Goal: Information Seeking & Learning: Learn about a topic

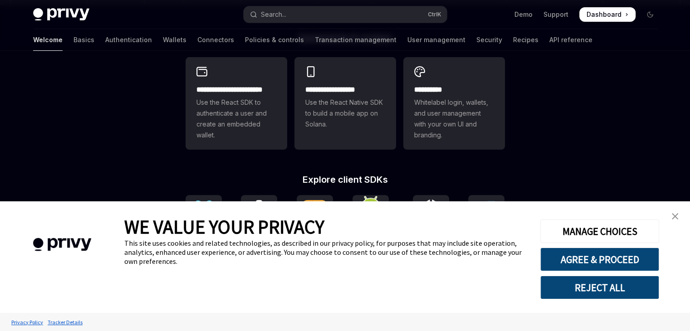
scroll to position [252, 0]
click at [678, 222] on link "close banner" at bounding box center [675, 216] width 18 height 18
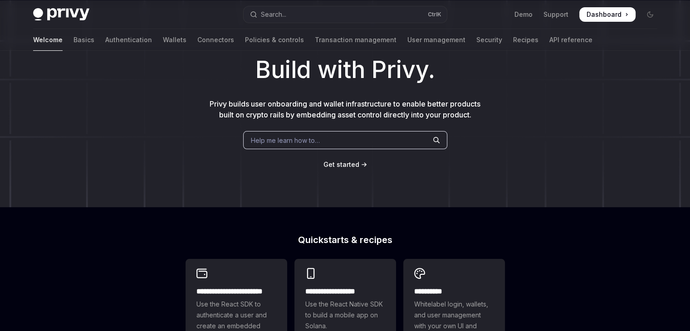
scroll to position [0, 0]
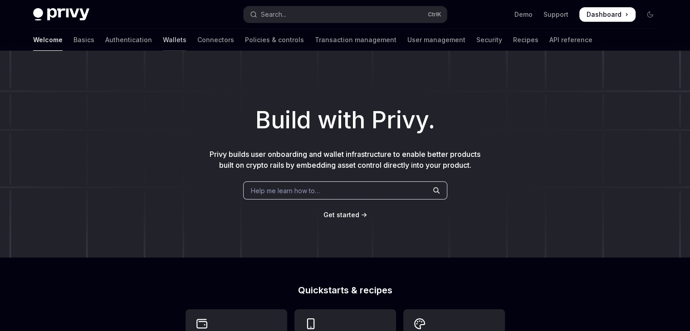
click at [163, 44] on link "Wallets" at bounding box center [175, 40] width 24 height 22
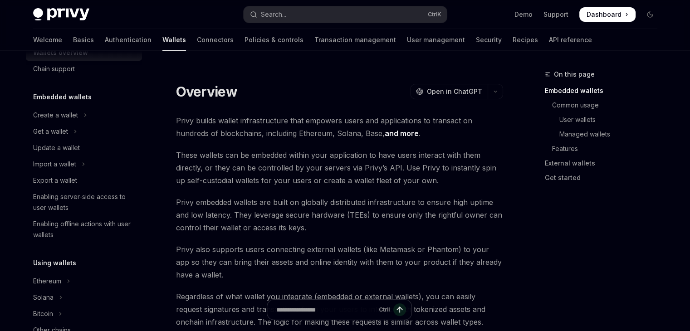
scroll to position [25, 0]
click at [72, 114] on div "Create a wallet" at bounding box center [55, 115] width 45 height 11
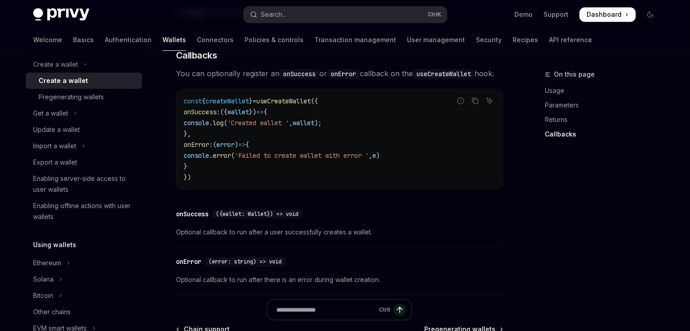
scroll to position [42, 0]
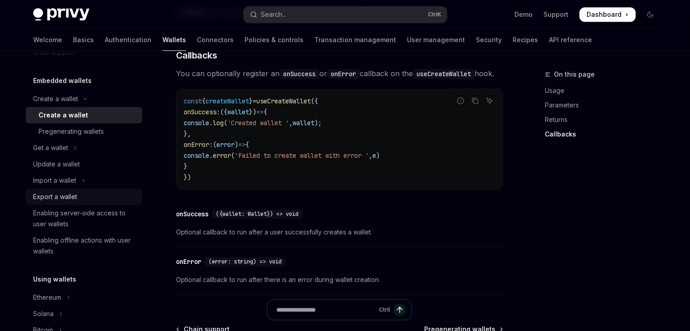
click at [73, 199] on div "Export a wallet" at bounding box center [55, 196] width 44 height 11
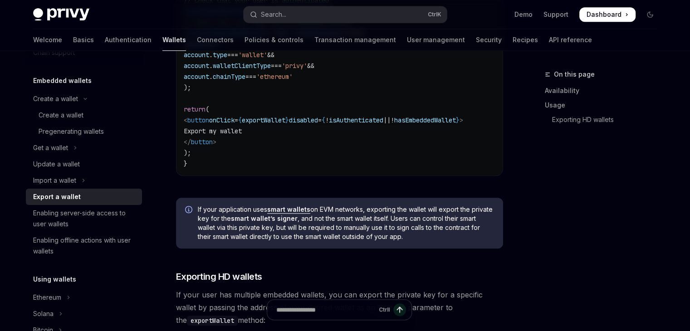
scroll to position [675, 0]
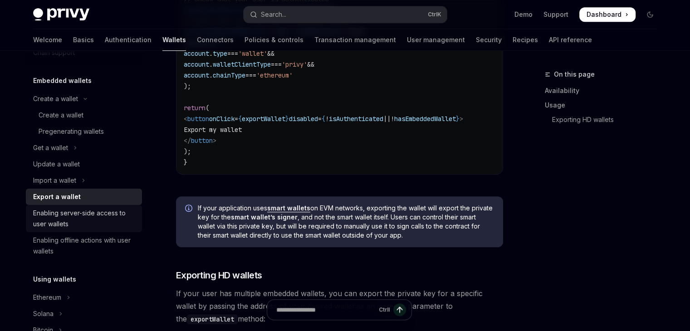
click at [105, 215] on div "Enabling server-side access to user wallets" at bounding box center [84, 219] width 103 height 22
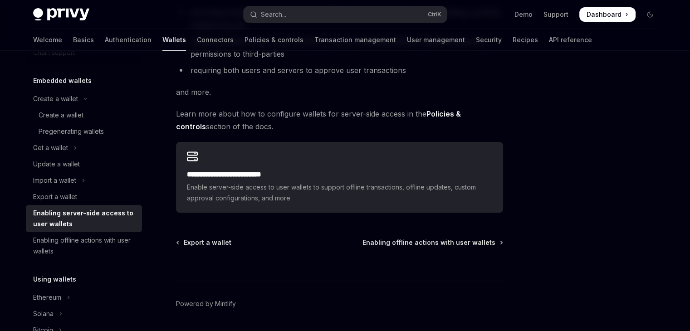
scroll to position [221, 0]
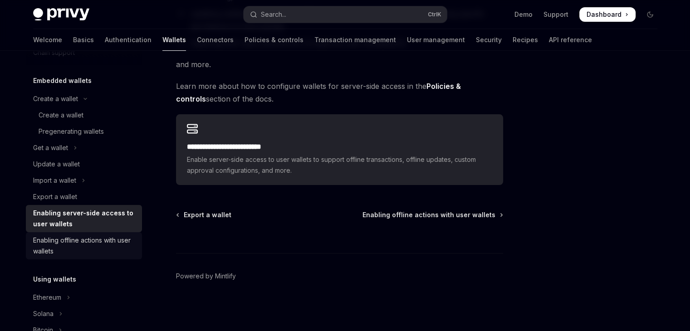
click at [105, 245] on div "Enabling offline actions with user wallets" at bounding box center [84, 246] width 103 height 22
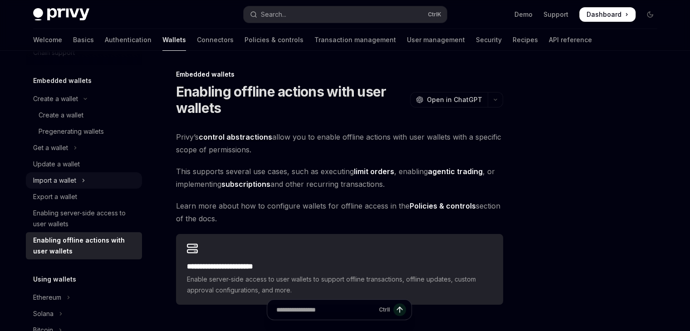
click at [78, 184] on button "Import a wallet" at bounding box center [84, 180] width 116 height 16
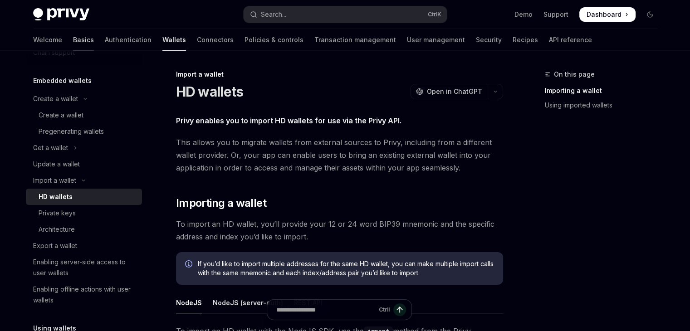
click at [73, 40] on link "Basics" at bounding box center [83, 40] width 21 height 22
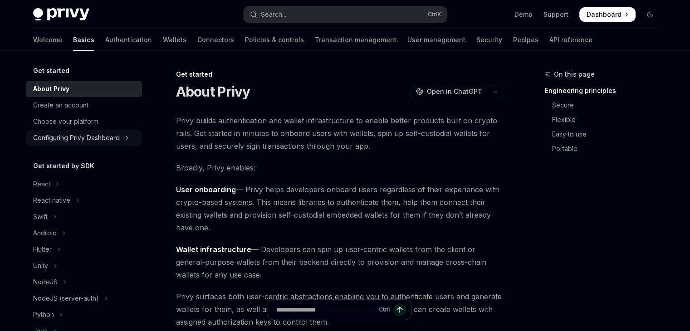
click at [108, 134] on div "Configuring Privy Dashboard" at bounding box center [76, 137] width 87 height 11
type textarea "*"
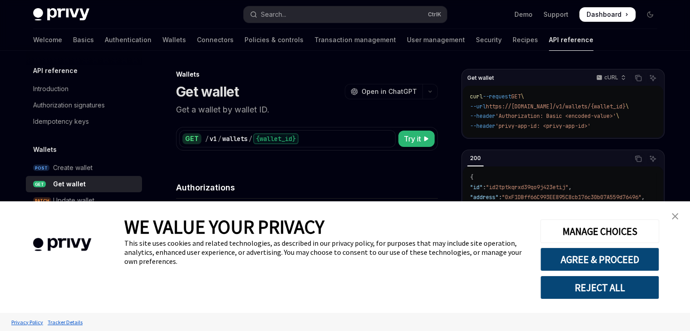
click at [680, 215] on link "close banner" at bounding box center [675, 216] width 18 height 18
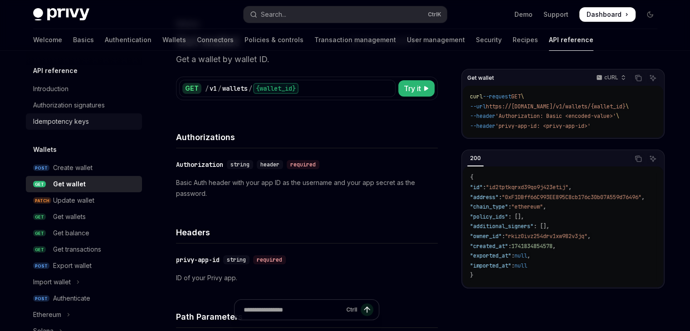
scroll to position [49, 0]
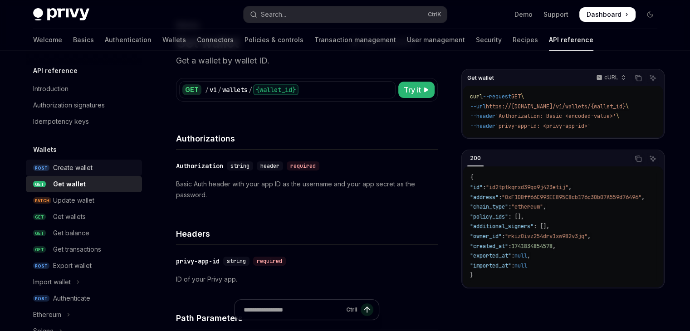
click at [99, 167] on div "Create wallet" at bounding box center [94, 167] width 83 height 11
type textarea "*"
